Goal: Information Seeking & Learning: Check status

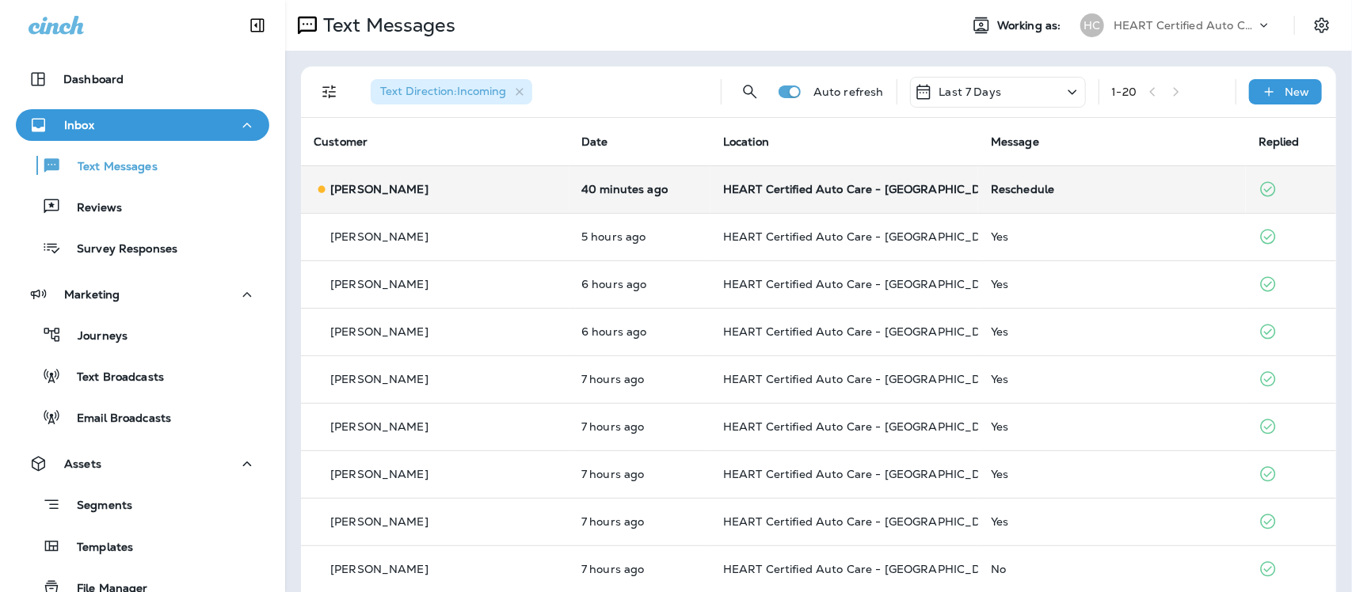
click at [991, 190] on div "Reschedule" at bounding box center [1112, 189] width 242 height 13
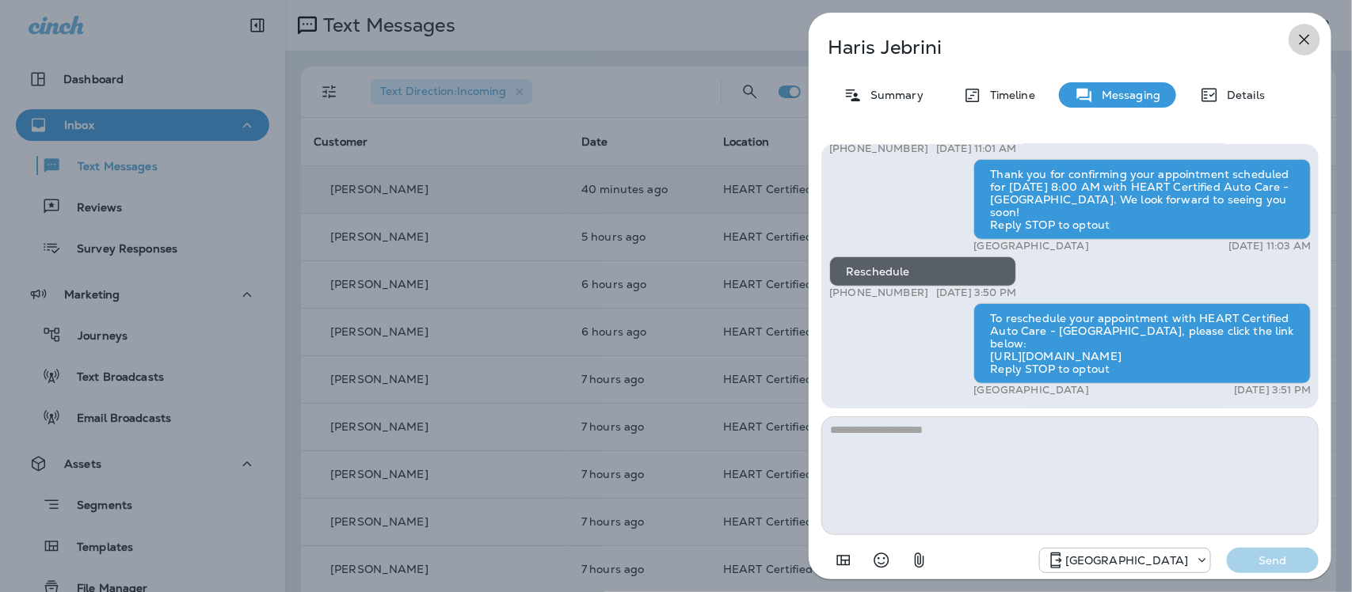
click at [1304, 36] on icon "button" at bounding box center [1304, 39] width 19 height 19
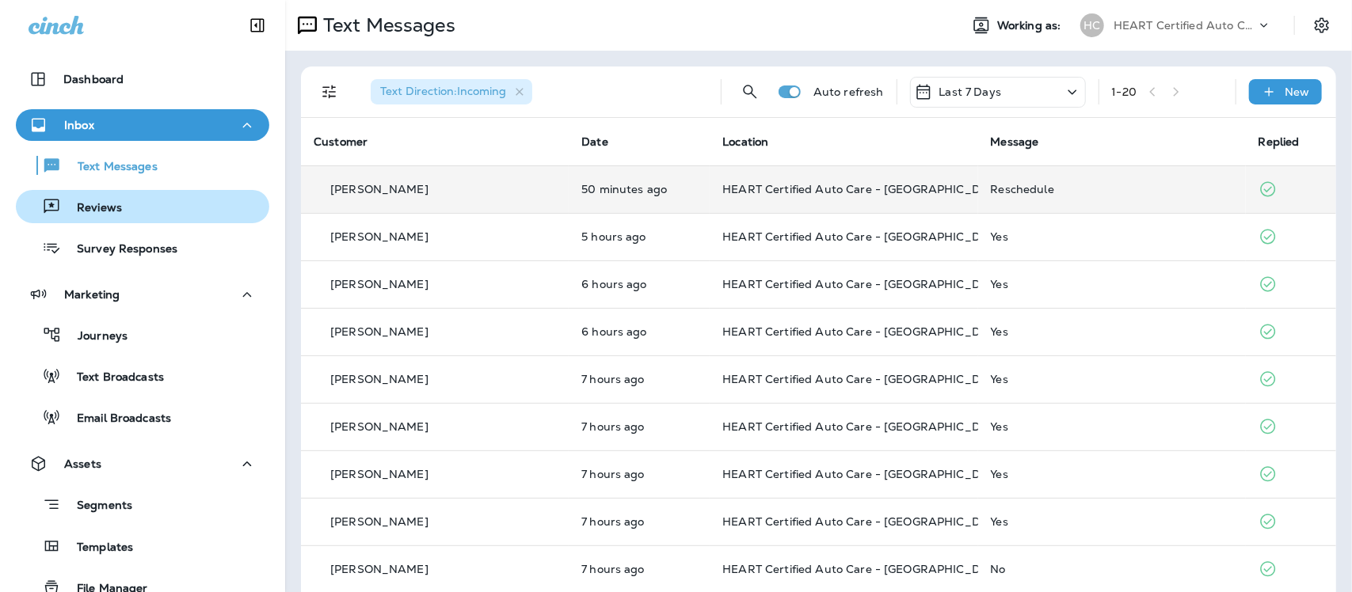
click at [91, 204] on p "Reviews" at bounding box center [91, 208] width 61 height 15
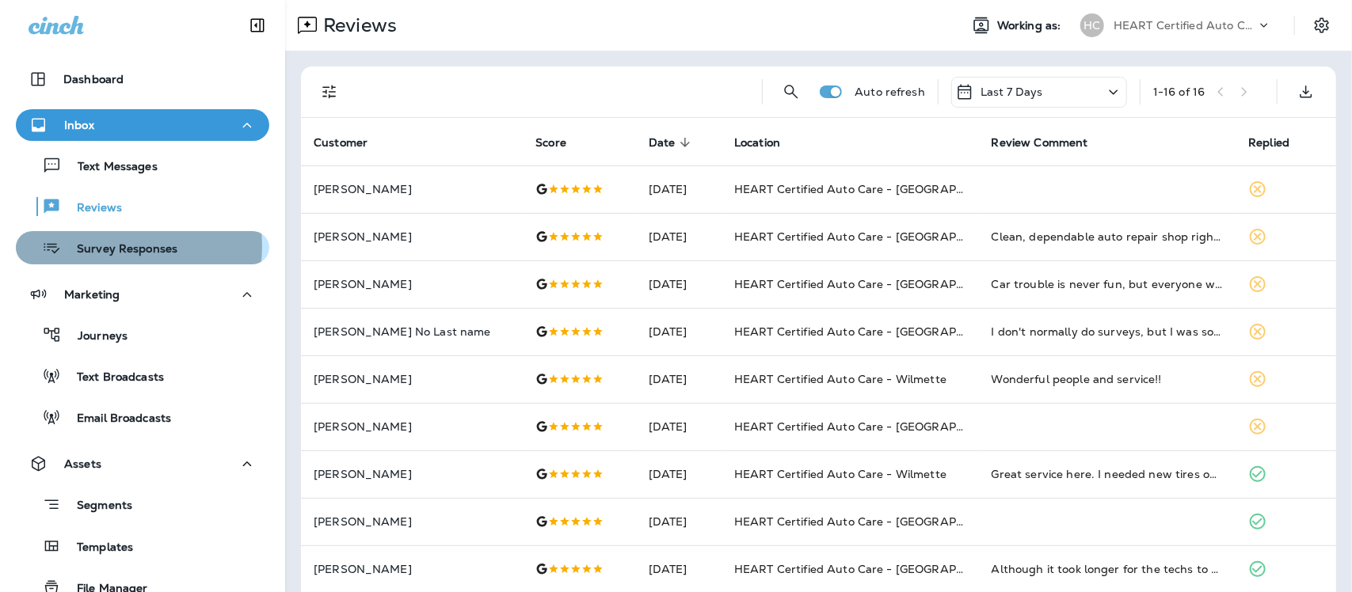
click at [116, 246] on p "Survey Responses" at bounding box center [119, 249] width 116 height 15
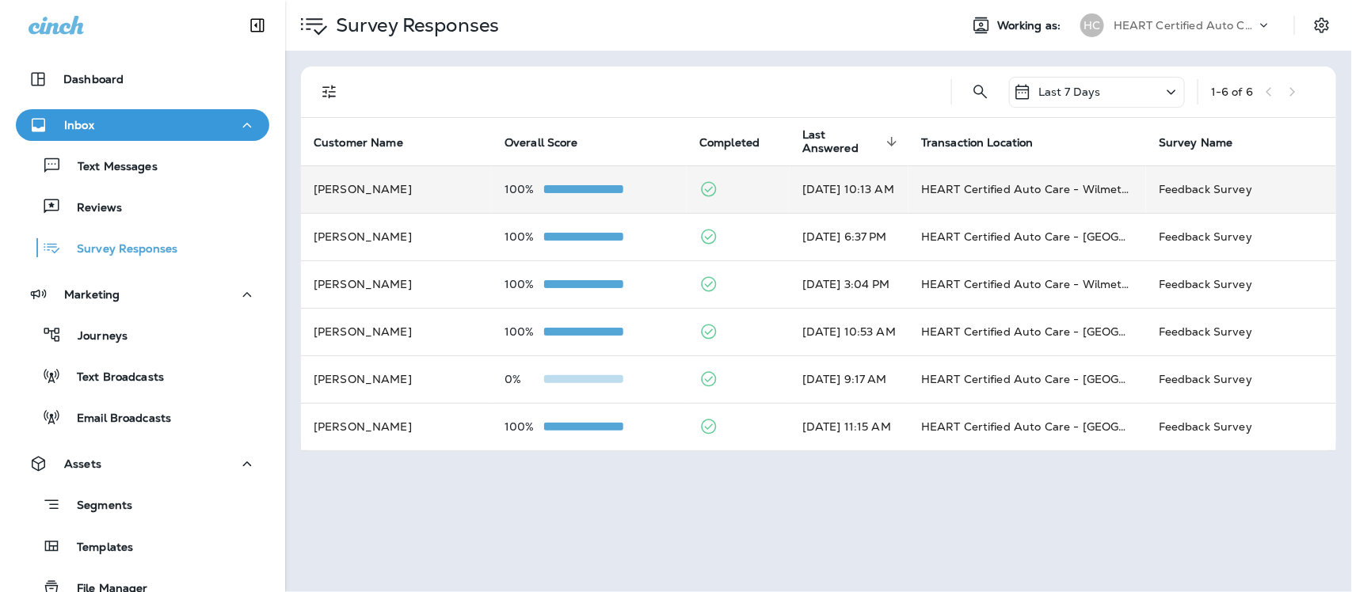
click at [990, 189] on td "HEART Certified Auto Care - Wilmette" at bounding box center [1027, 190] width 238 height 48
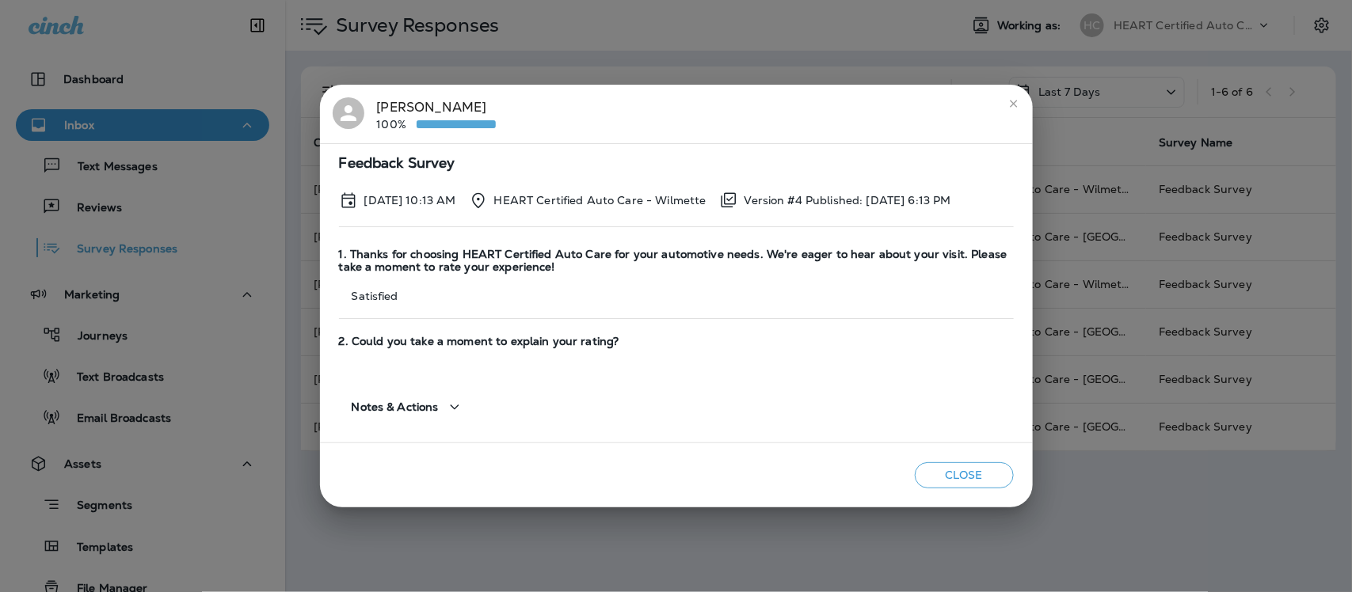
click at [1012, 100] on icon "close" at bounding box center [1013, 103] width 13 height 13
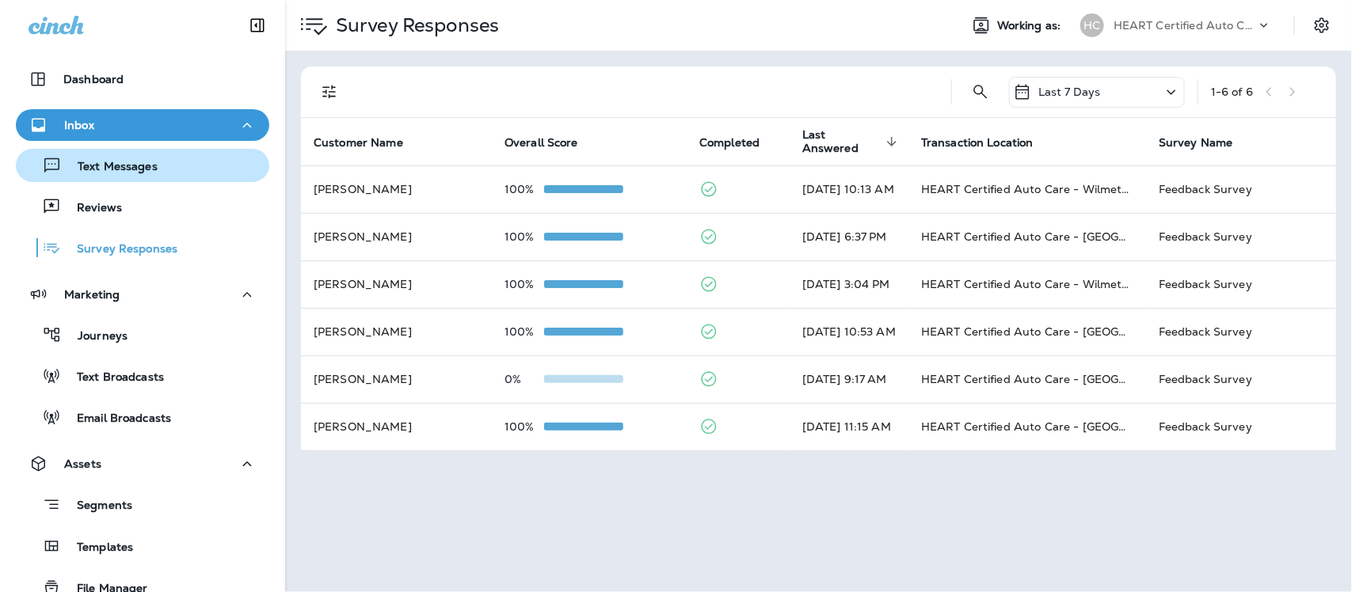
click at [111, 164] on p "Text Messages" at bounding box center [110, 167] width 96 height 15
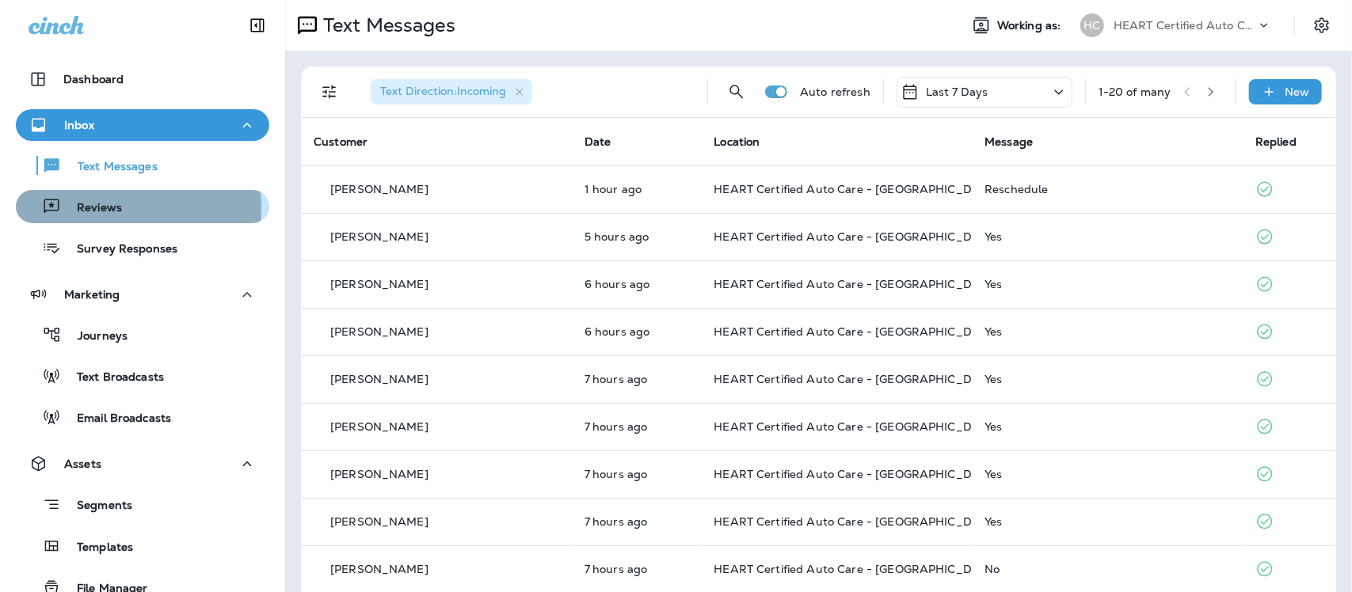
click at [95, 208] on p "Reviews" at bounding box center [91, 208] width 61 height 15
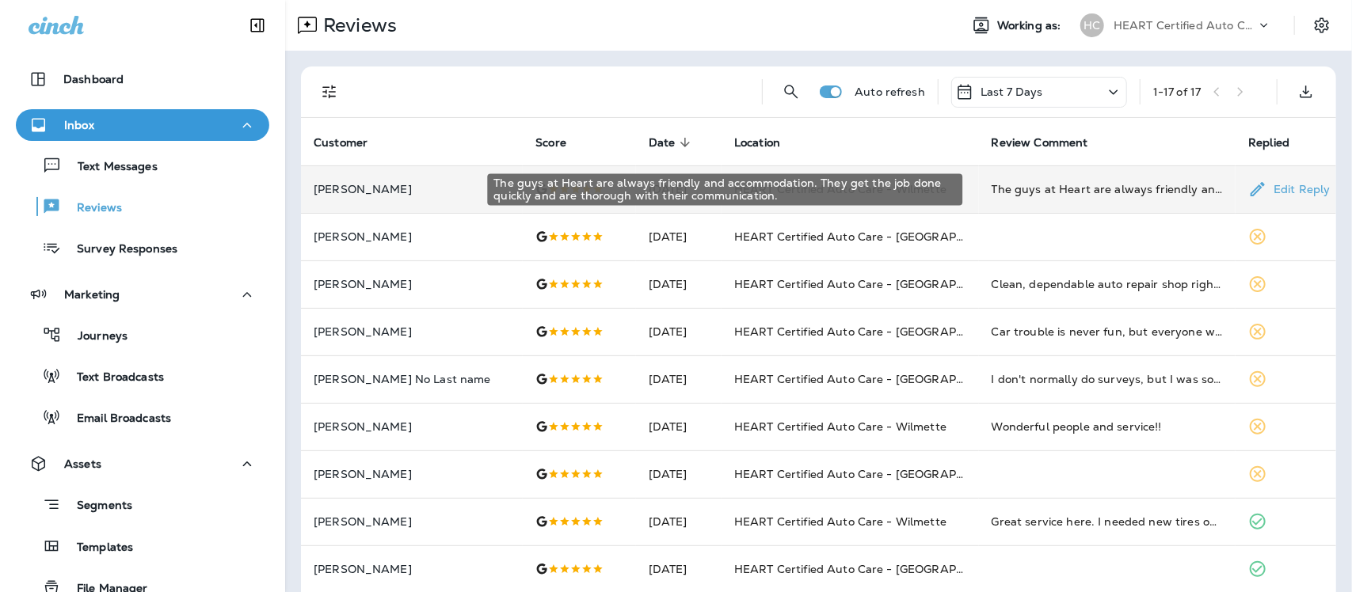
click at [1050, 190] on div "The guys at Heart are always friendly and accommodation. They get the job done …" at bounding box center [1108, 189] width 232 height 16
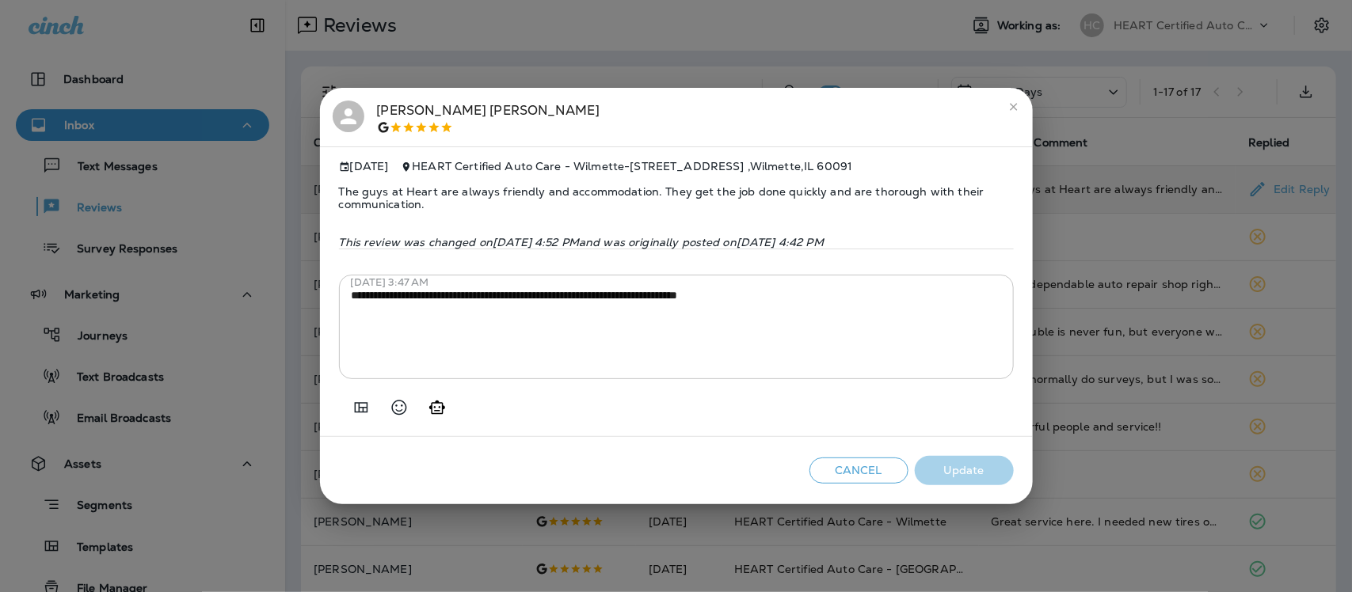
click at [1012, 104] on icon "close" at bounding box center [1013, 107] width 7 height 7
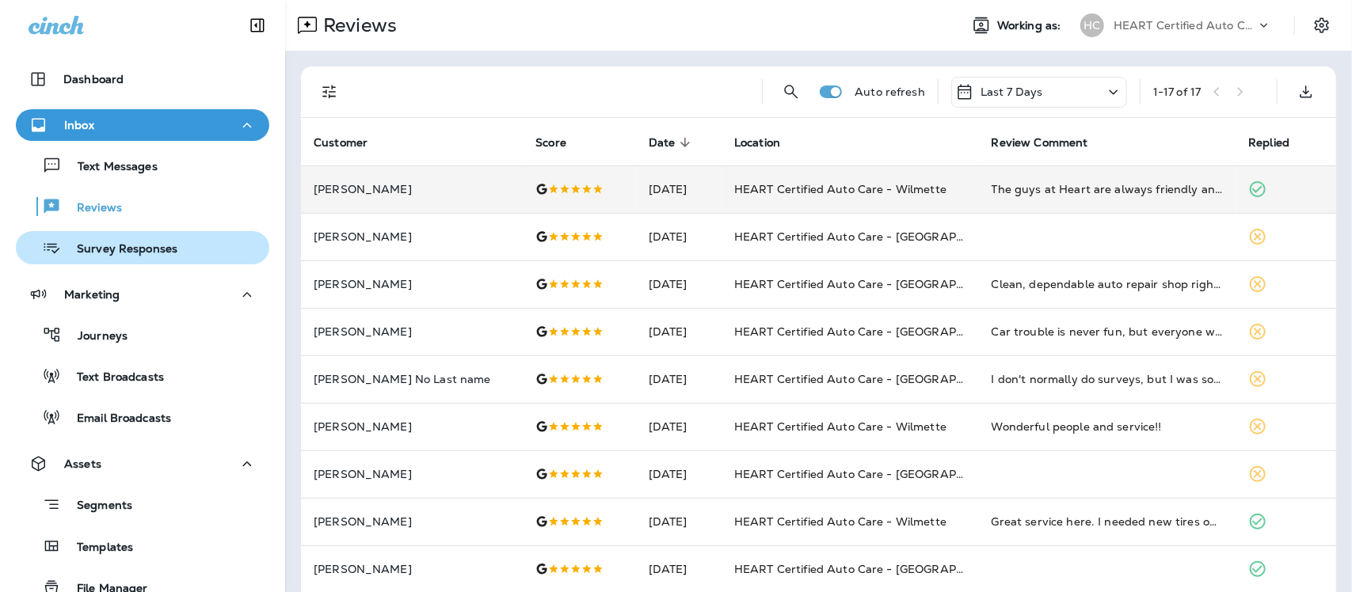
click at [112, 247] on p "Survey Responses" at bounding box center [119, 249] width 116 height 15
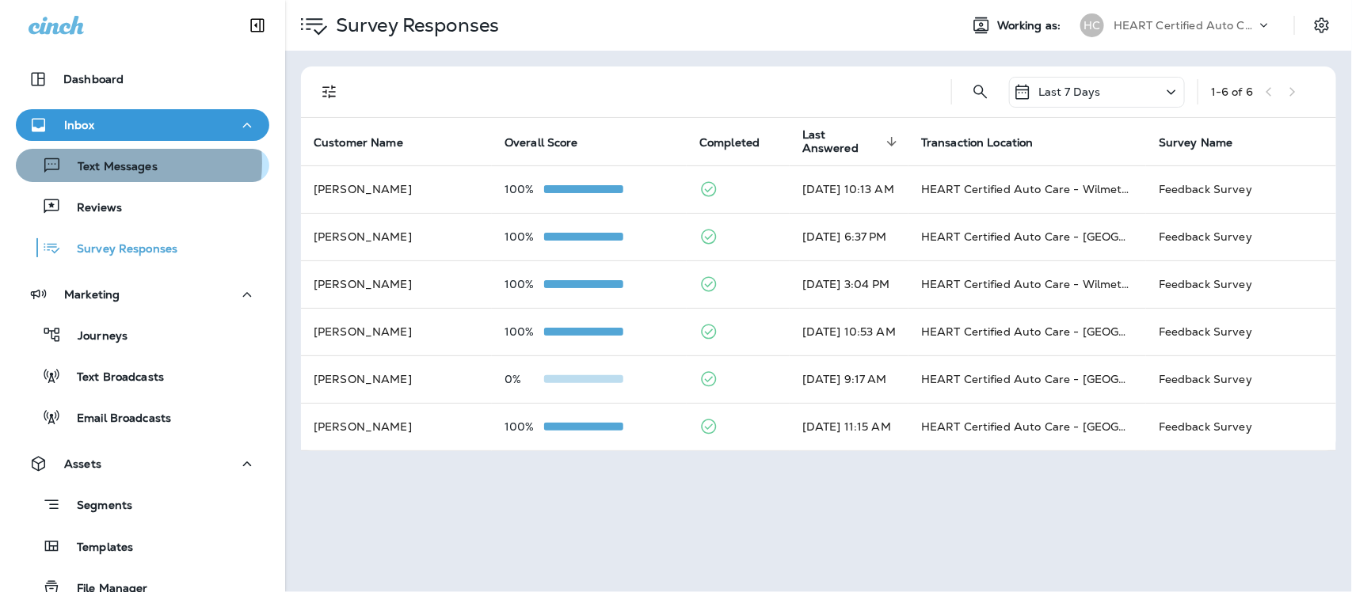
click at [124, 163] on p "Text Messages" at bounding box center [110, 167] width 96 height 15
